Goal: Contribute content: Add original content to the website for others to see

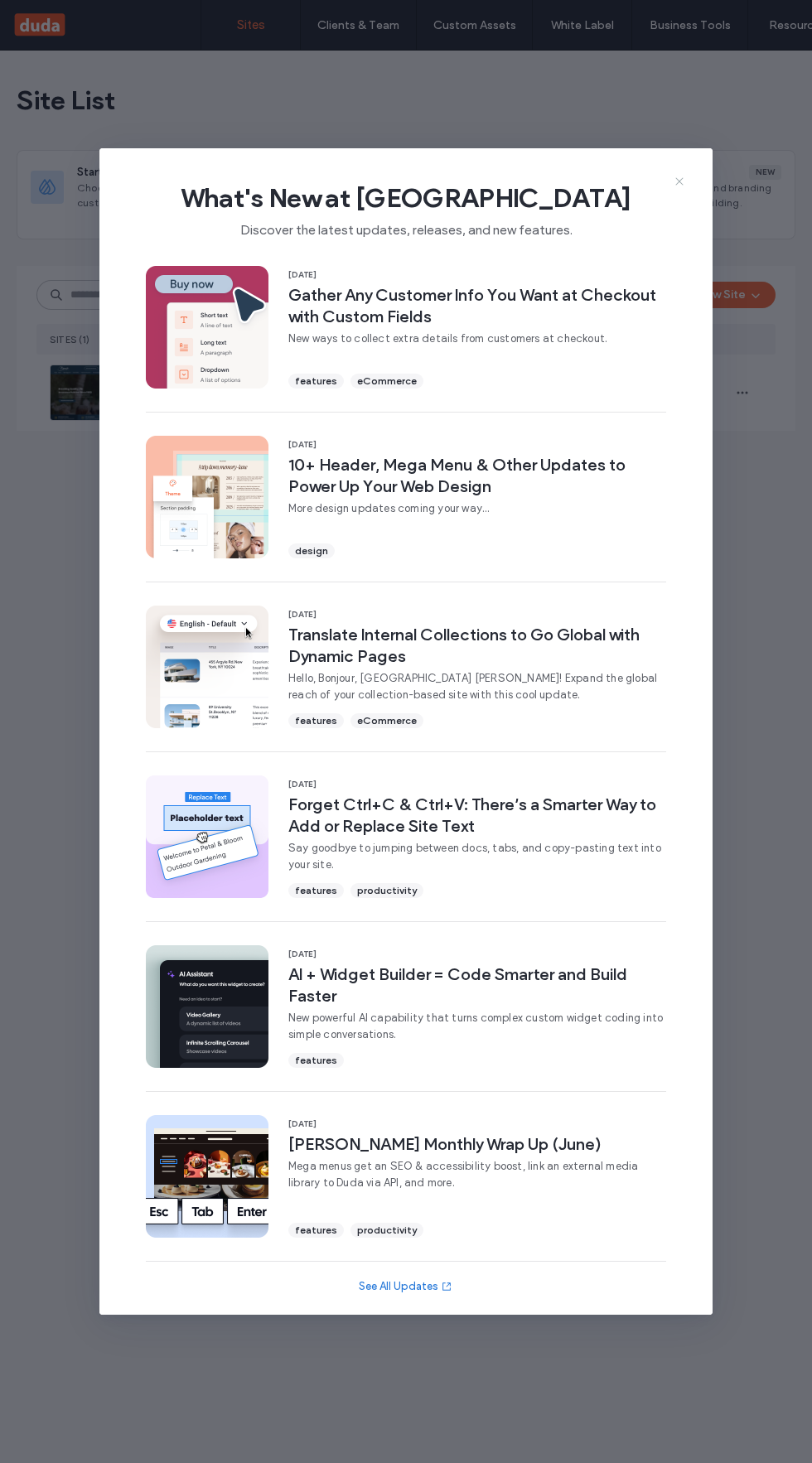
click at [679, 182] on use at bounding box center [678, 181] width 8 height 8
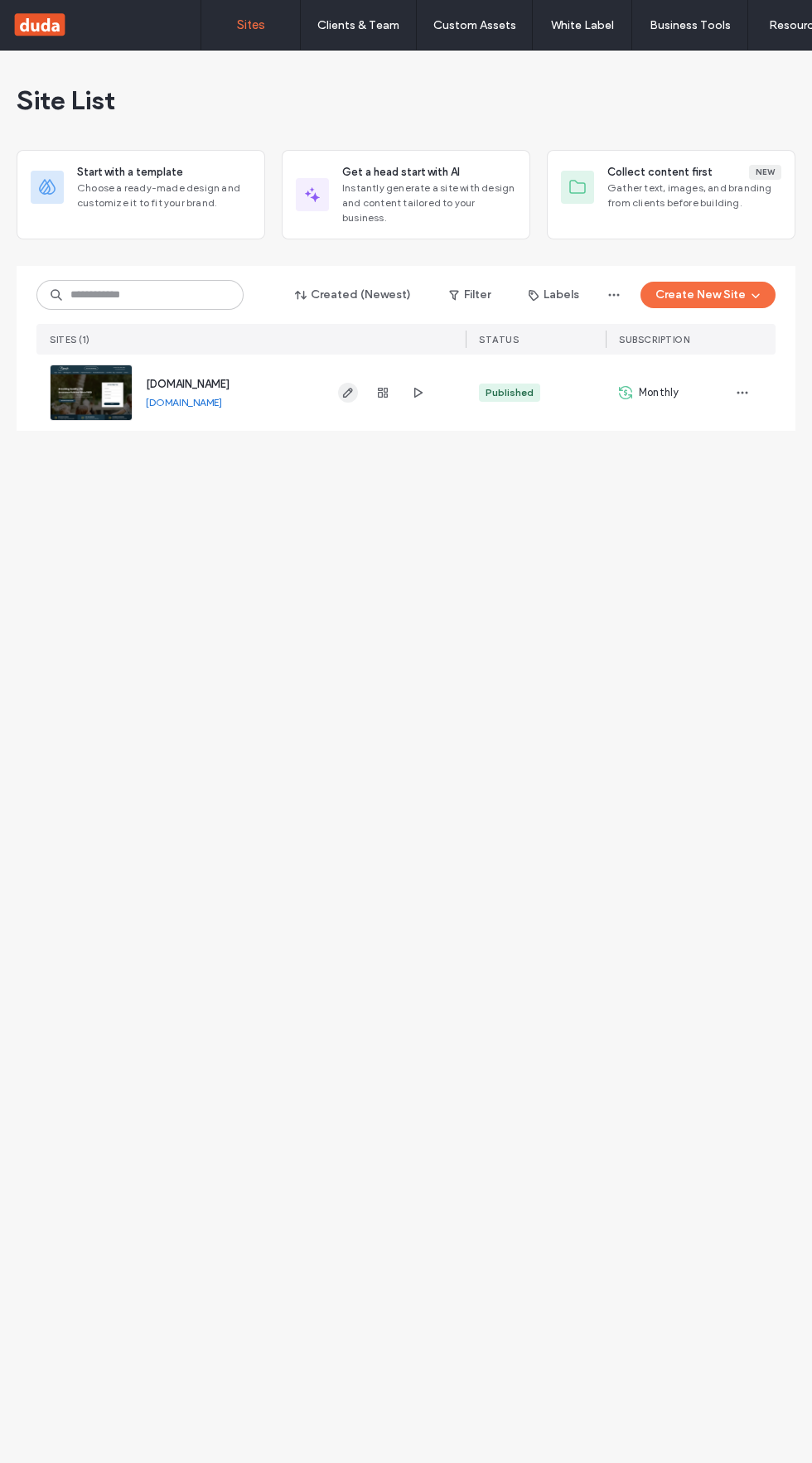
click at [349, 394] on icon "button" at bounding box center [347, 392] width 13 height 13
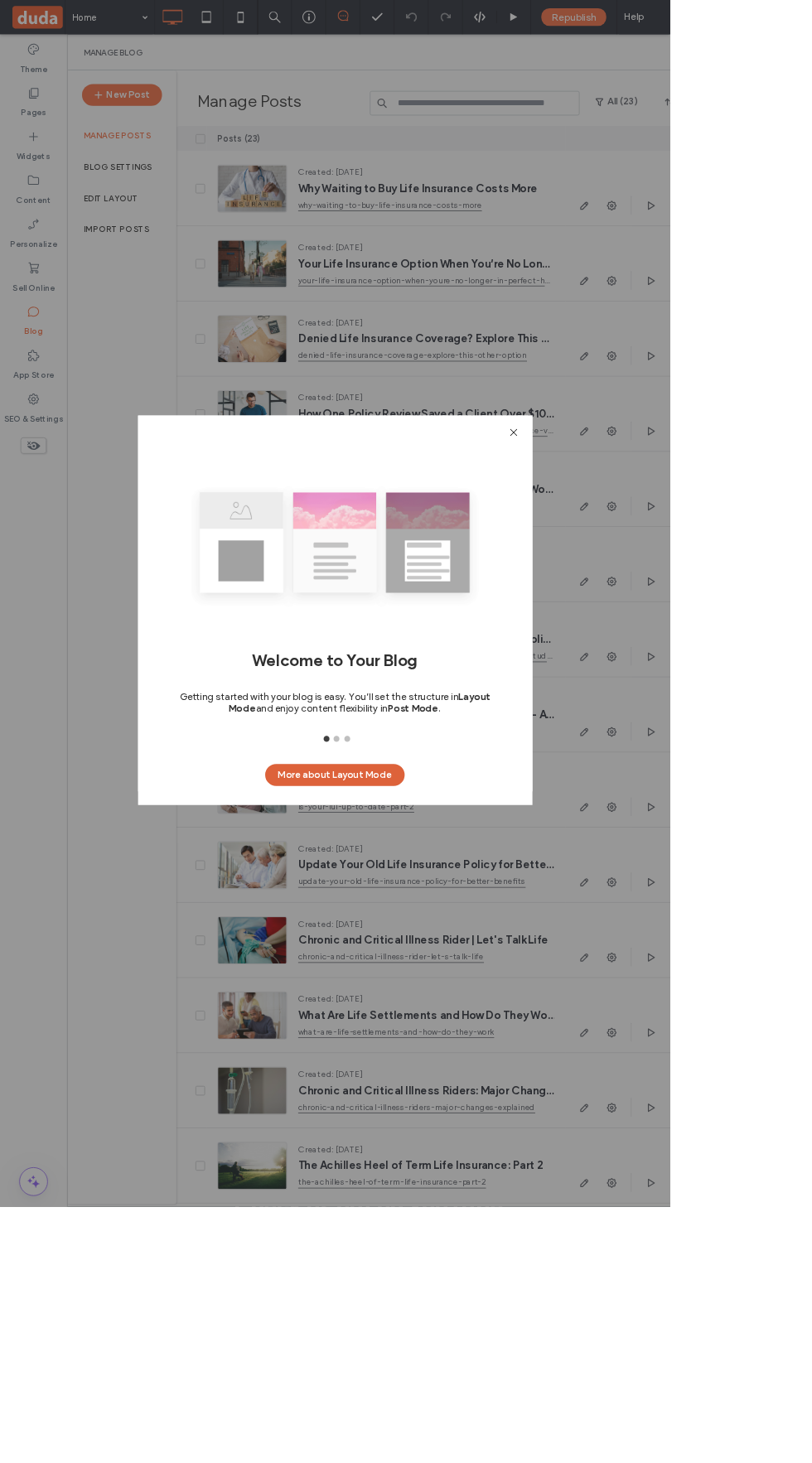
click at [466, 952] on button "More about Layout Mode" at bounding box center [405, 939] width 169 height 27
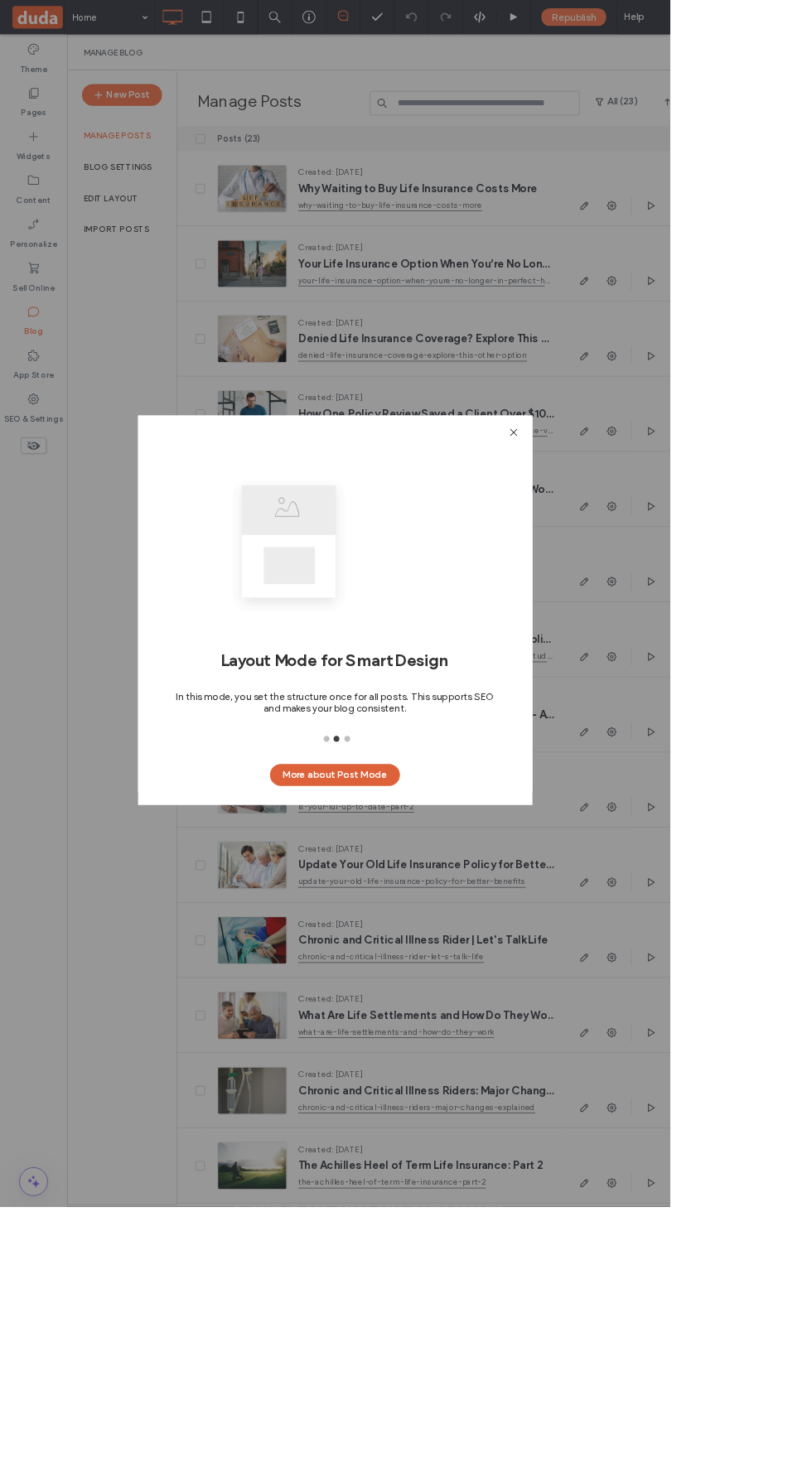
click at [480, 952] on button "More about Post Mode" at bounding box center [406, 939] width 158 height 27
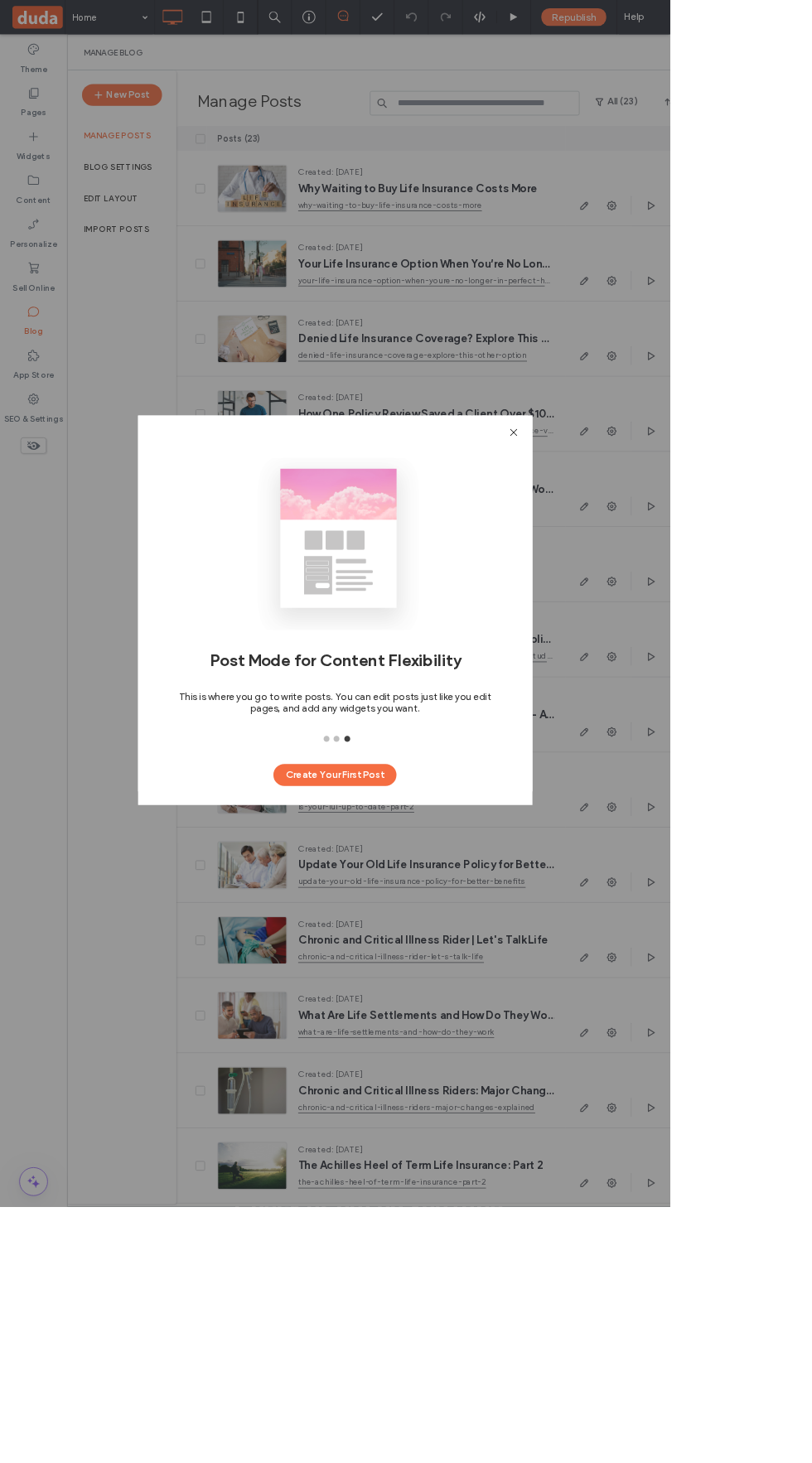
click at [626, 528] on use at bounding box center [623, 524] width 9 height 9
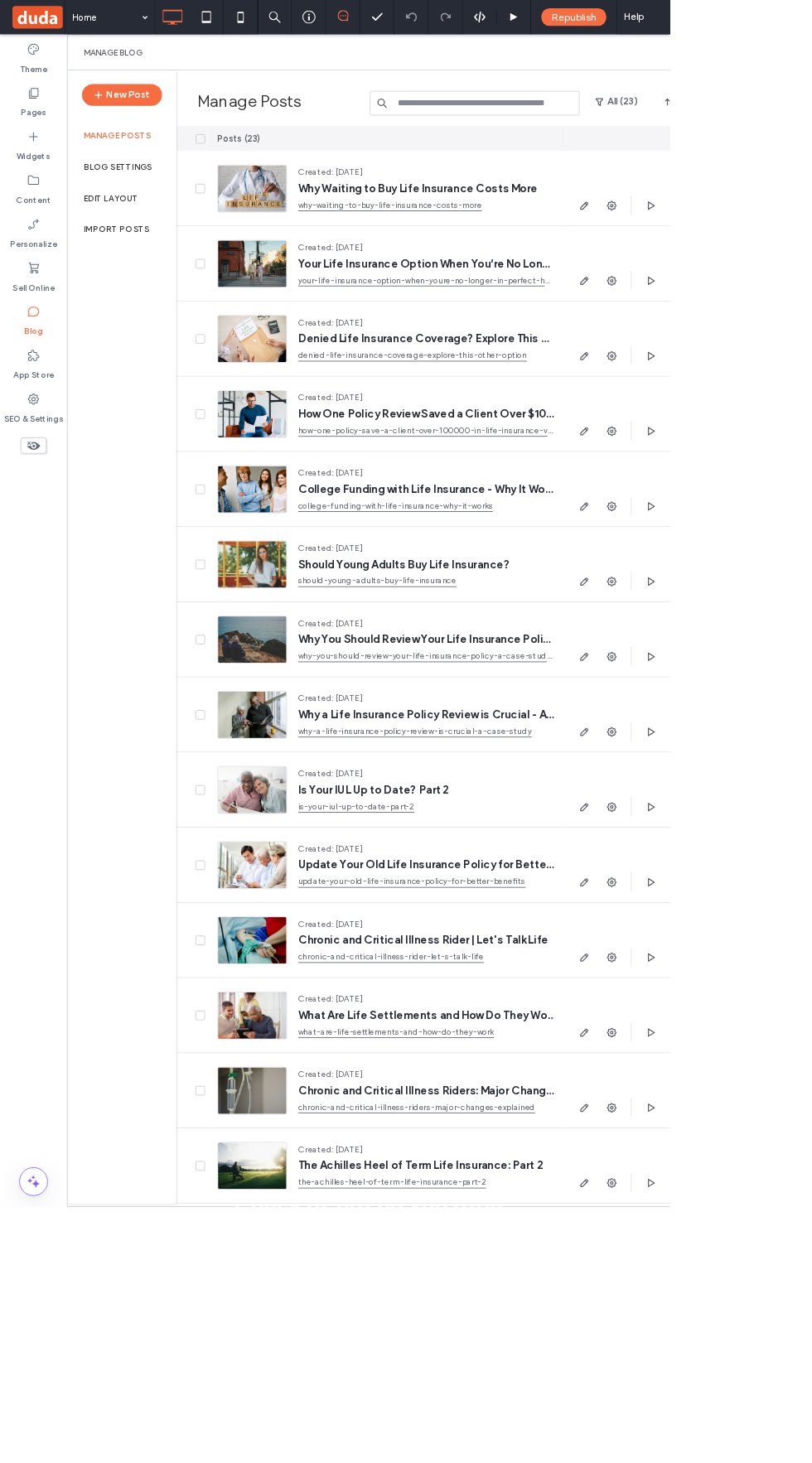
click at [153, 151] on div "Manage posts" at bounding box center [147, 164] width 133 height 38
click at [123, 115] on use "button" at bounding box center [118, 116] width 9 height 9
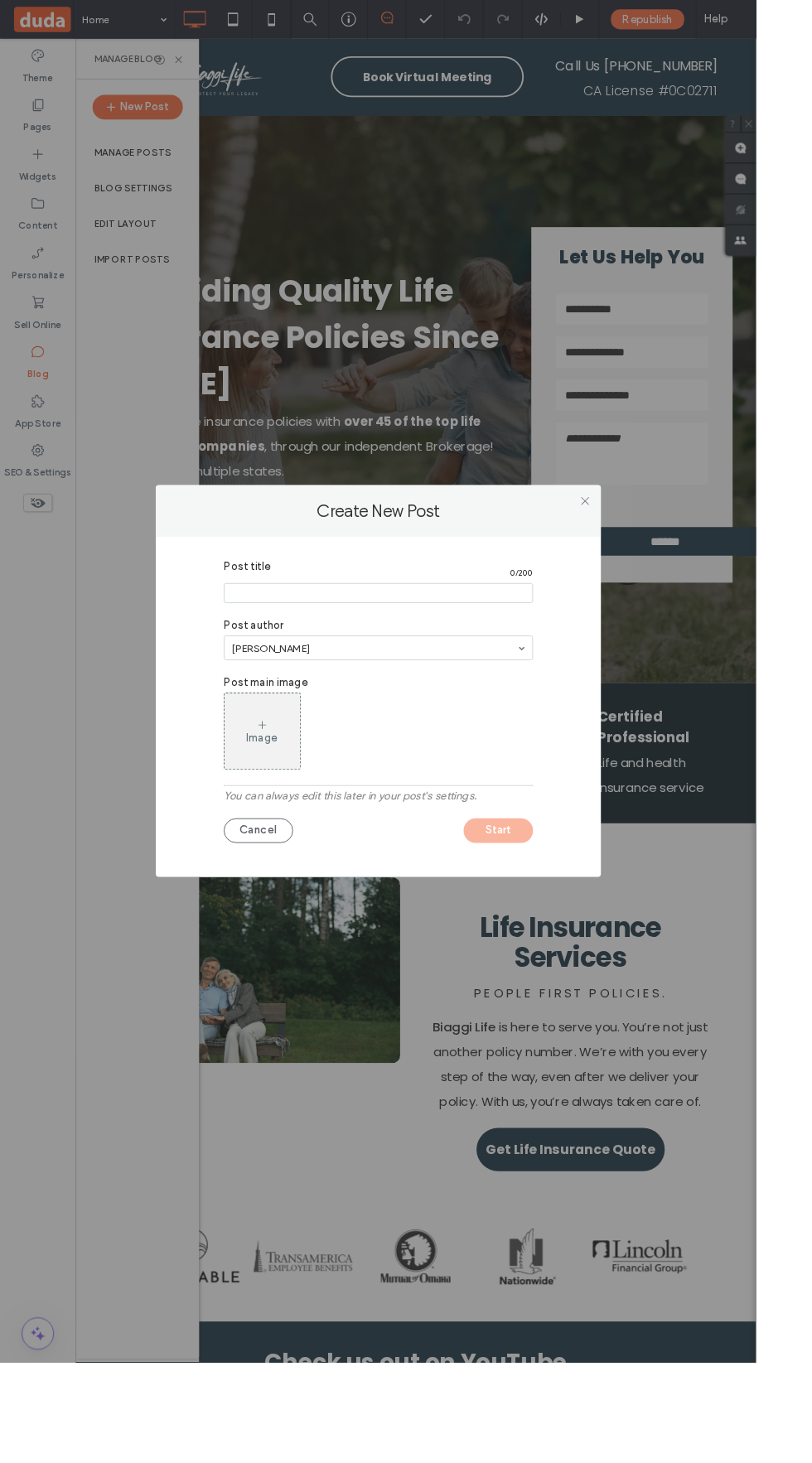
click at [285, 648] on input "Post title" at bounding box center [406, 636] width 332 height 21
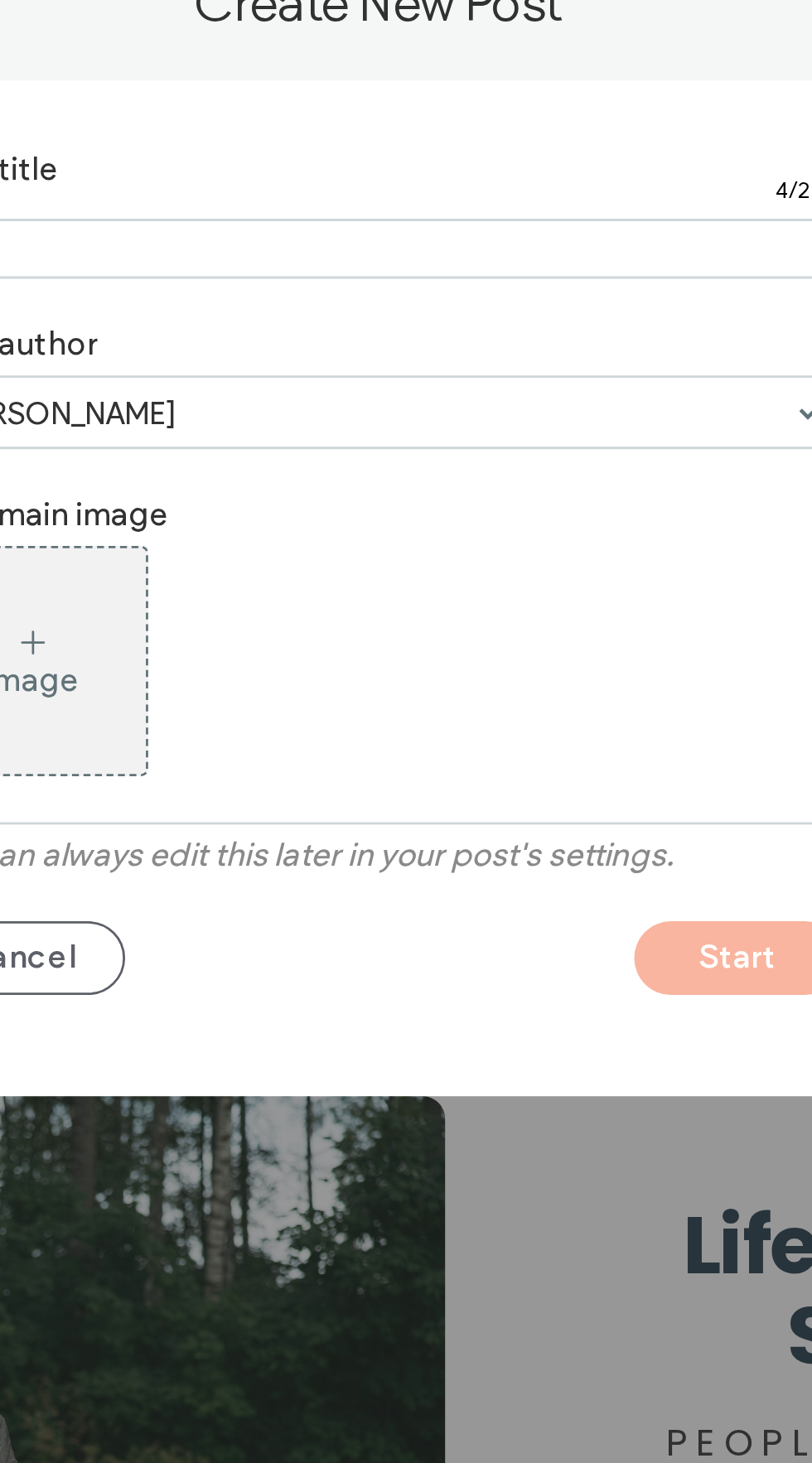
type input "****"
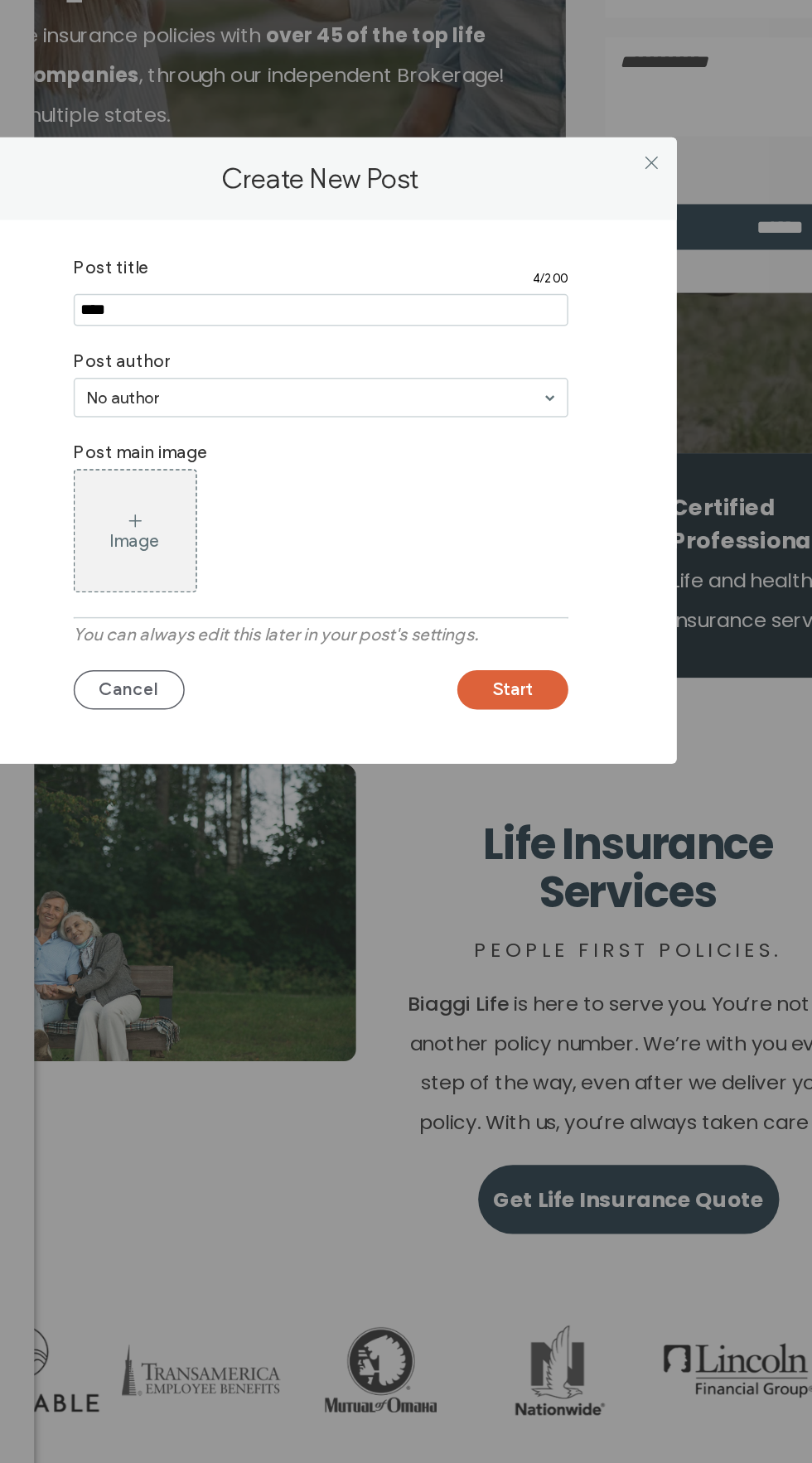
click at [544, 905] on button "Start" at bounding box center [534, 892] width 75 height 27
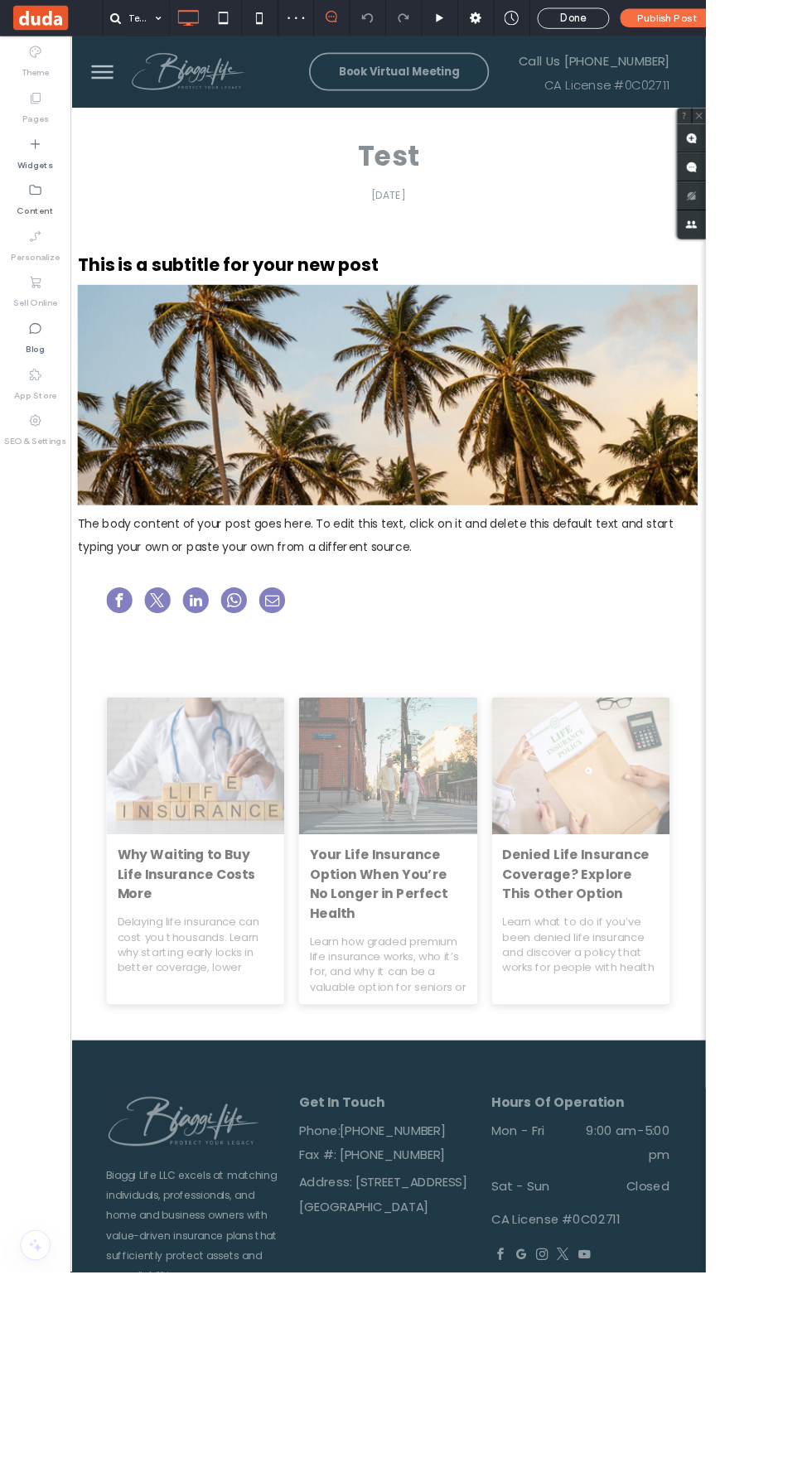
click at [745, 10] on div "Publish Post" at bounding box center [767, 21] width 108 height 21
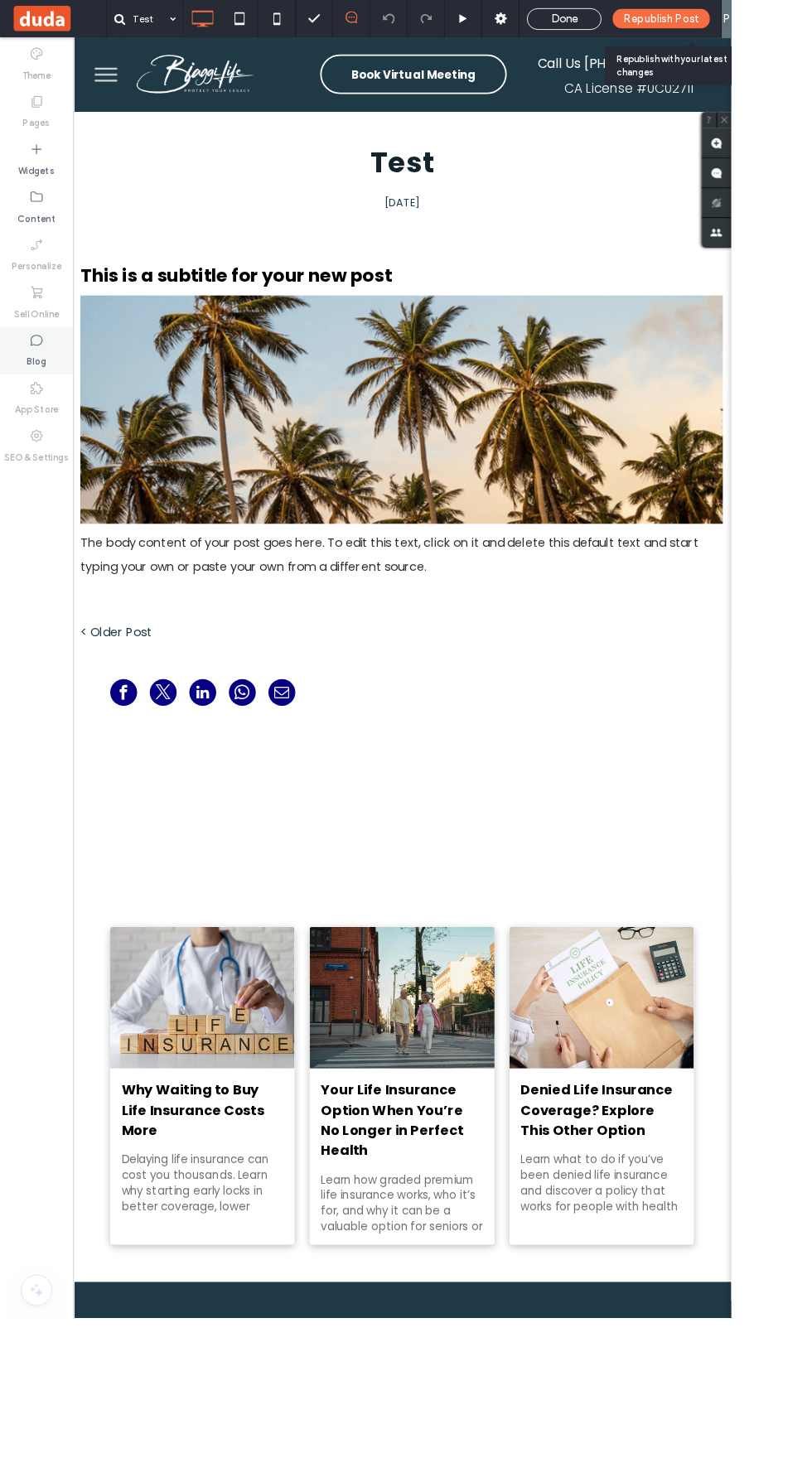
click at [40, 378] on icon at bounding box center [40, 377] width 16 height 16
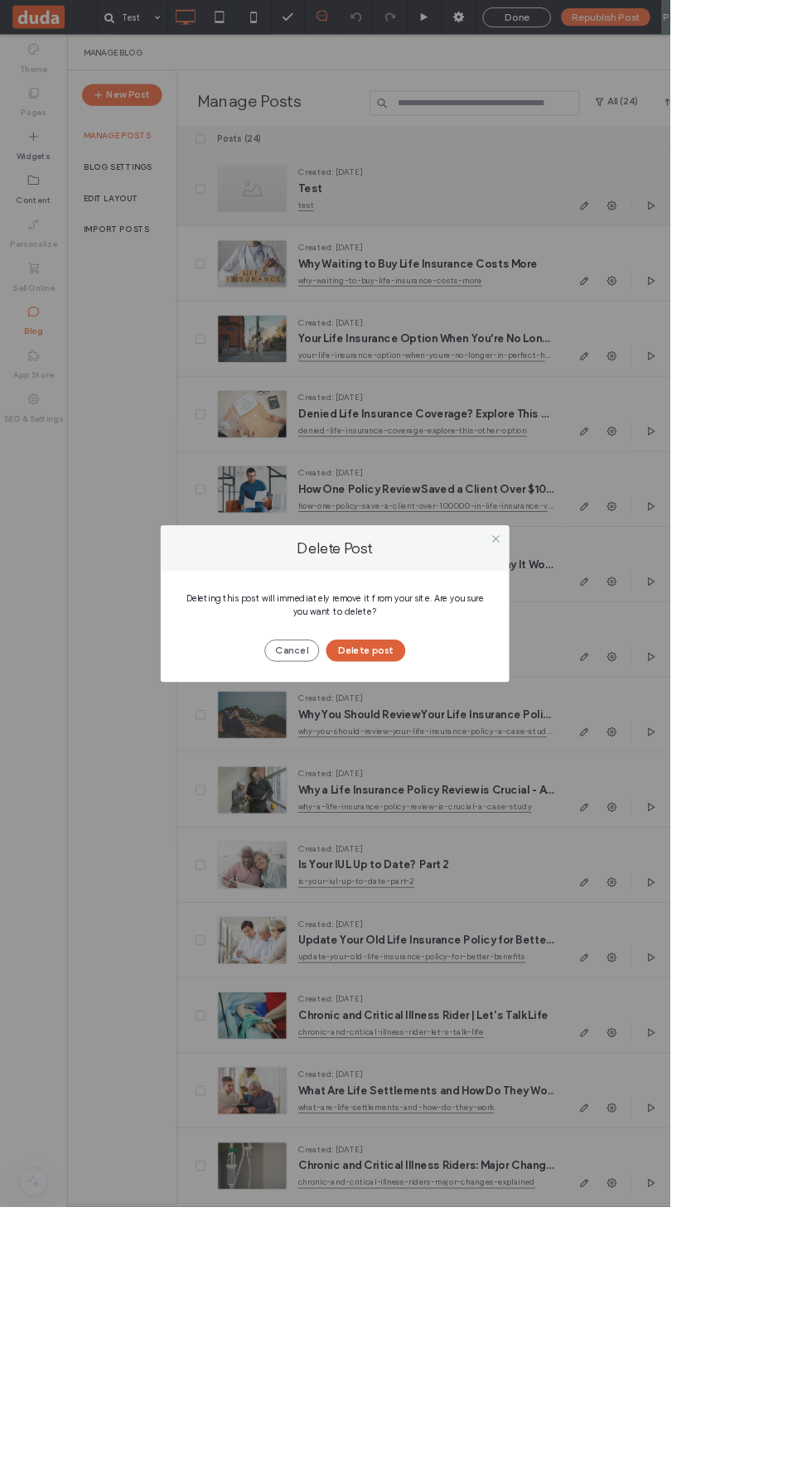
click at [492, 802] on button "Delete post" at bounding box center [443, 788] width 96 height 27
